Goal: Transaction & Acquisition: Purchase product/service

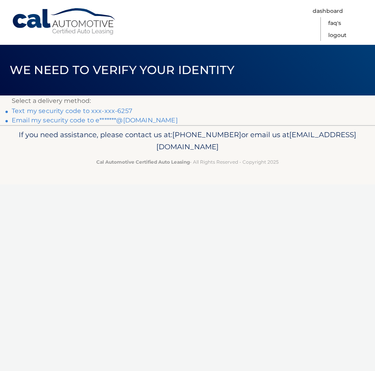
click at [93, 111] on link "Text my security code to xxx-xxx-6257" at bounding box center [72, 110] width 121 height 7
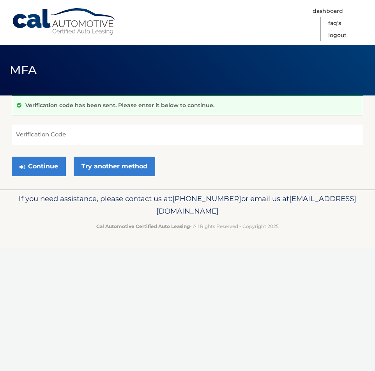
click at [90, 140] on input "Verification Code" at bounding box center [188, 135] width 352 height 20
type input "478607"
click at [43, 164] on button "Continue" at bounding box center [39, 167] width 54 height 20
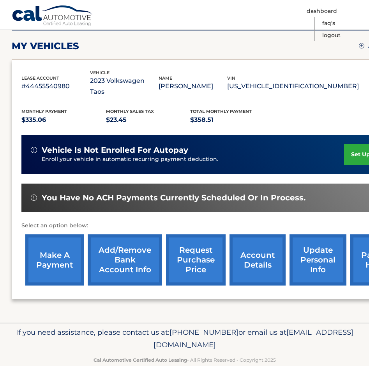
scroll to position [107, 0]
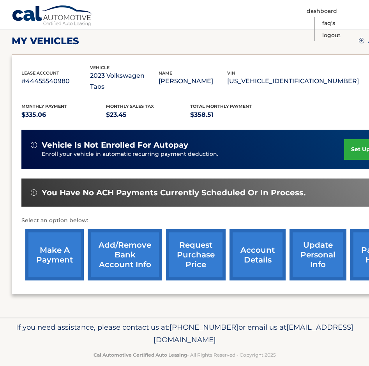
click at [53, 240] on link "make a payment" at bounding box center [54, 254] width 59 height 51
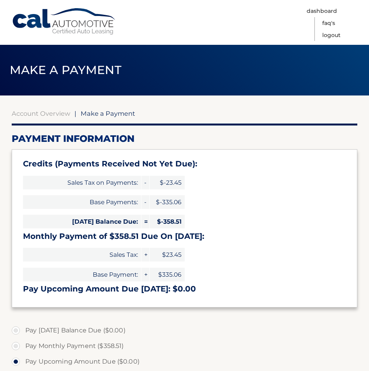
select select "YmYyNDBkM2MtYjU3ZC00ZDMyLTg0ZjItMTI3YmFlODU5NWU1"
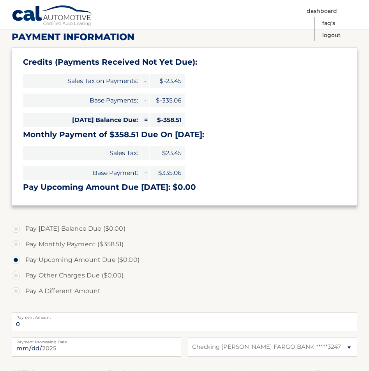
scroll to position [117, 0]
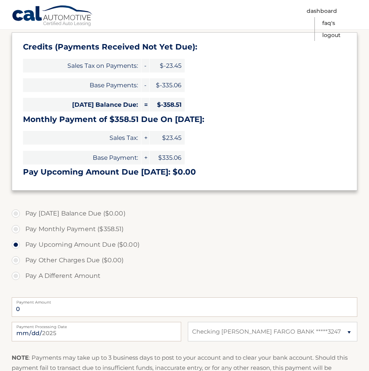
click at [15, 229] on label "Pay Monthly Payment ($358.51)" at bounding box center [185, 230] width 346 height 16
click at [15, 229] on input "Pay Monthly Payment ($358.51)" at bounding box center [19, 228] width 8 height 12
radio input "true"
type input "358.51"
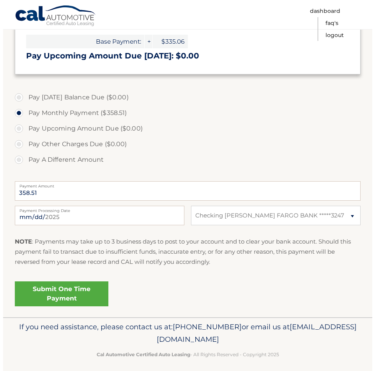
scroll to position [234, 0]
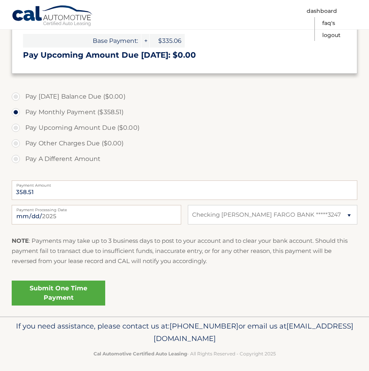
click at [67, 292] on link "Submit One Time Payment" at bounding box center [59, 293] width 94 height 25
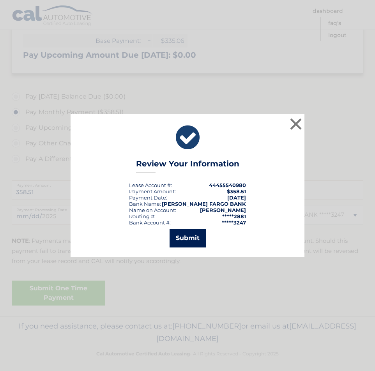
click at [186, 238] on button "Submit" at bounding box center [188, 238] width 36 height 19
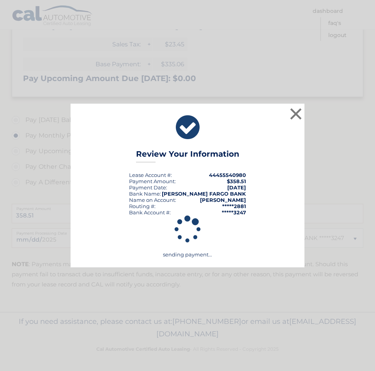
scroll to position [211, 0]
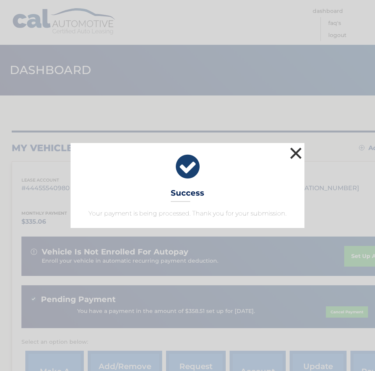
click at [295, 154] on button "×" at bounding box center [296, 154] width 16 height 16
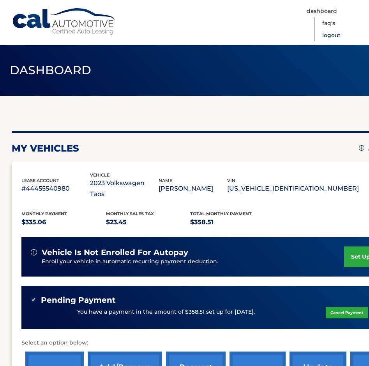
click at [328, 35] on link "Logout" at bounding box center [332, 35] width 18 height 12
